Goal: Transaction & Acquisition: Purchase product/service

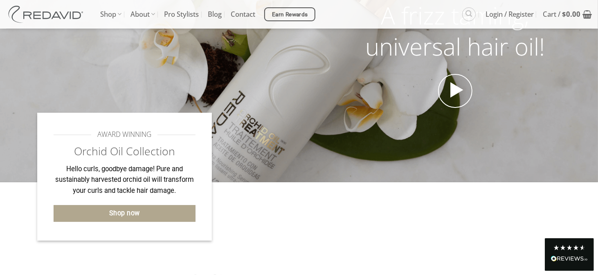
scroll to position [128, 0]
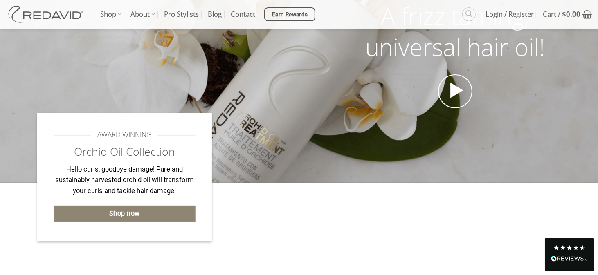
click at [120, 217] on span "Shop now" at bounding box center [124, 214] width 31 height 11
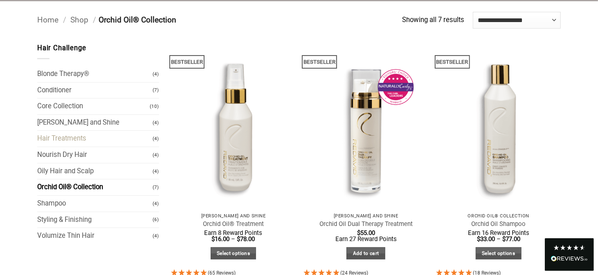
scroll to position [82, 0]
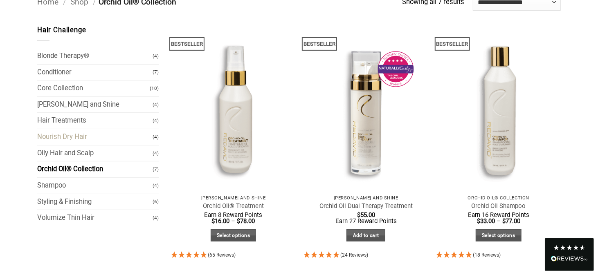
click at [74, 136] on link "Nourish Dry Hair" at bounding box center [95, 137] width 116 height 16
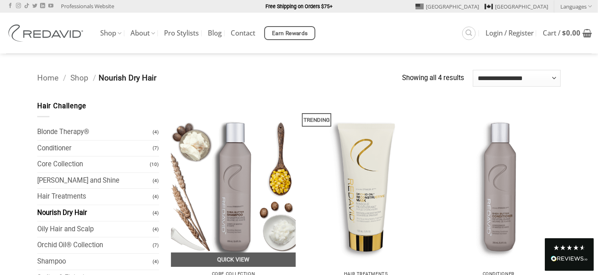
scroll to position [82, 0]
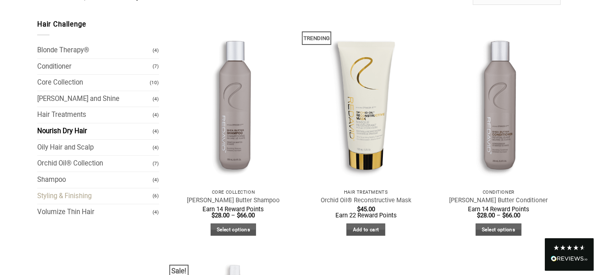
click at [73, 196] on link "Styling & Finishing" at bounding box center [95, 197] width 116 height 16
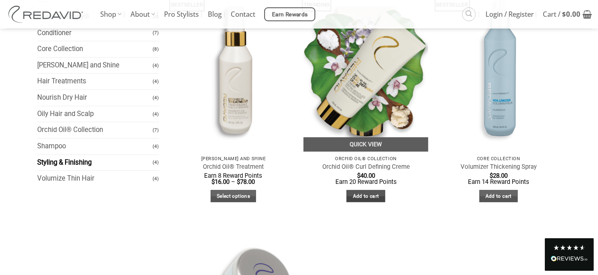
scroll to position [82, 0]
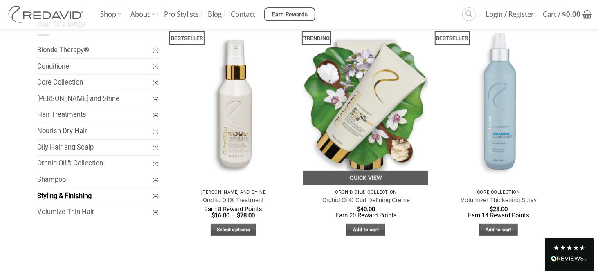
click at [370, 101] on img at bounding box center [366, 102] width 125 height 166
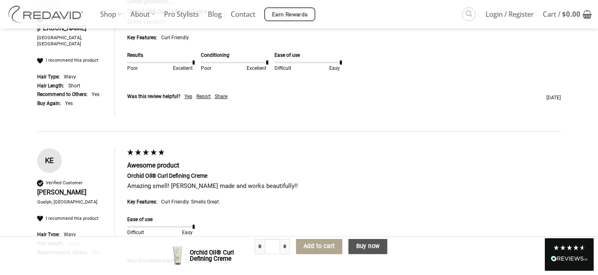
scroll to position [1924, 0]
